Goal: Task Accomplishment & Management: Manage account settings

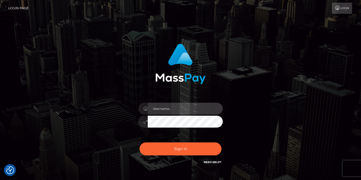
click at [164, 108] on input "text" at bounding box center [185, 109] width 75 height 12
type input "[EMAIL_ADDRESS][DOMAIN_NAME]"
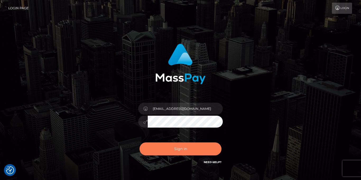
click at [177, 151] on button "Sign in" at bounding box center [181, 148] width 82 height 13
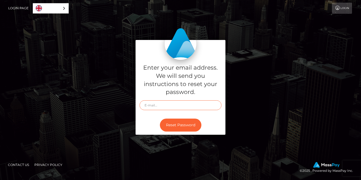
click at [173, 107] on input "text" at bounding box center [181, 105] width 82 height 10
type input "[EMAIL_ADDRESS][DOMAIN_NAME]"
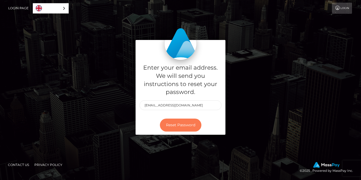
click at [176, 127] on button "Reset Password" at bounding box center [181, 125] width 42 height 13
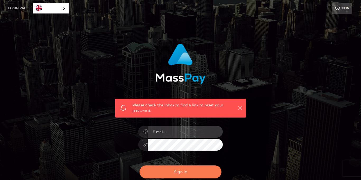
type input "[EMAIL_ADDRESS][DOMAIN_NAME]"
click at [183, 176] on button "Sign in" at bounding box center [181, 171] width 82 height 13
